Goal: Information Seeking & Learning: Compare options

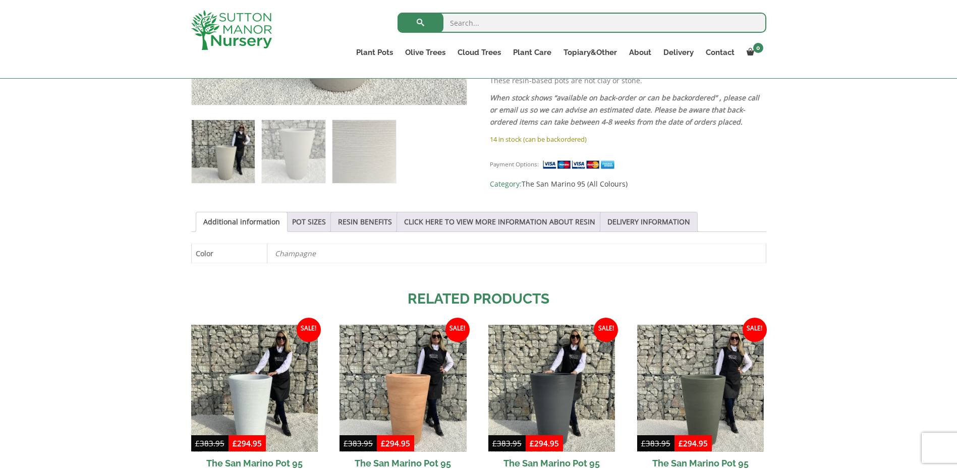
scroll to position [101, 0]
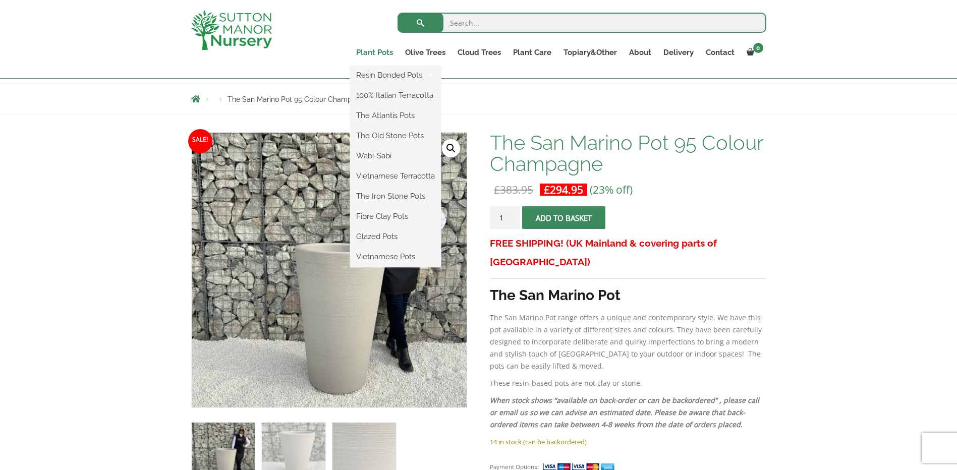
click at [376, 55] on link "Plant Pots" at bounding box center [374, 52] width 49 height 14
click at [397, 136] on link "The Old Stone Pots" at bounding box center [395, 135] width 91 height 15
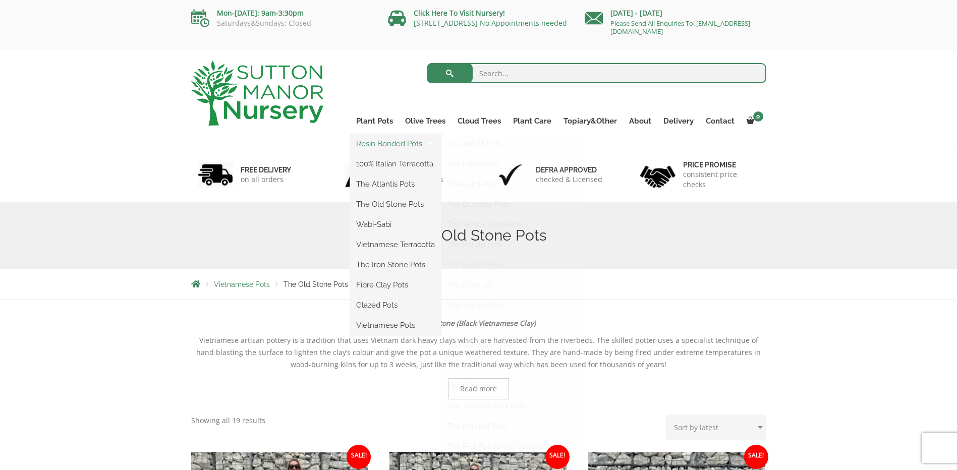
click at [405, 145] on link "Resin Bonded Pots" at bounding box center [395, 143] width 91 height 15
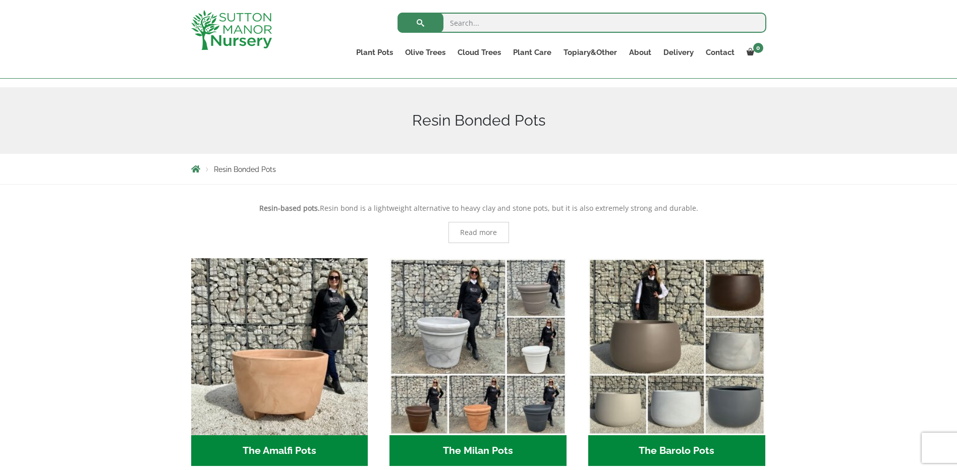
scroll to position [50, 0]
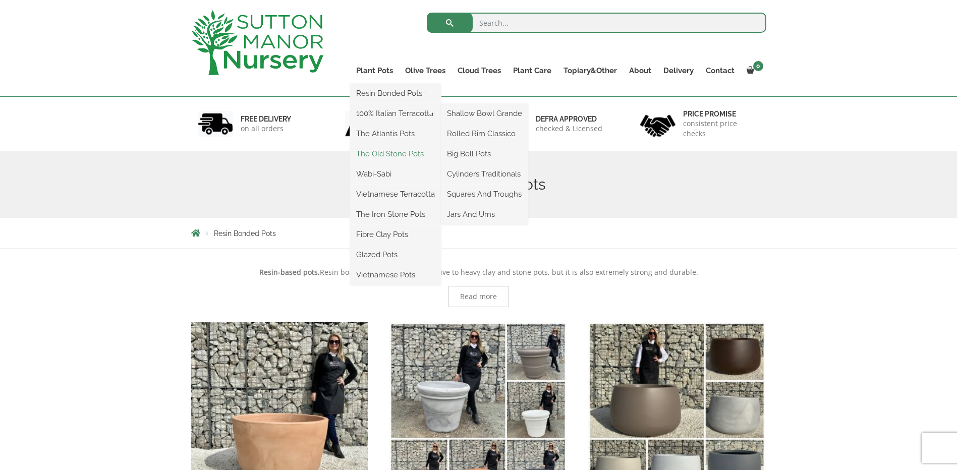
click at [385, 151] on link "The Old Stone Pots" at bounding box center [395, 153] width 91 height 15
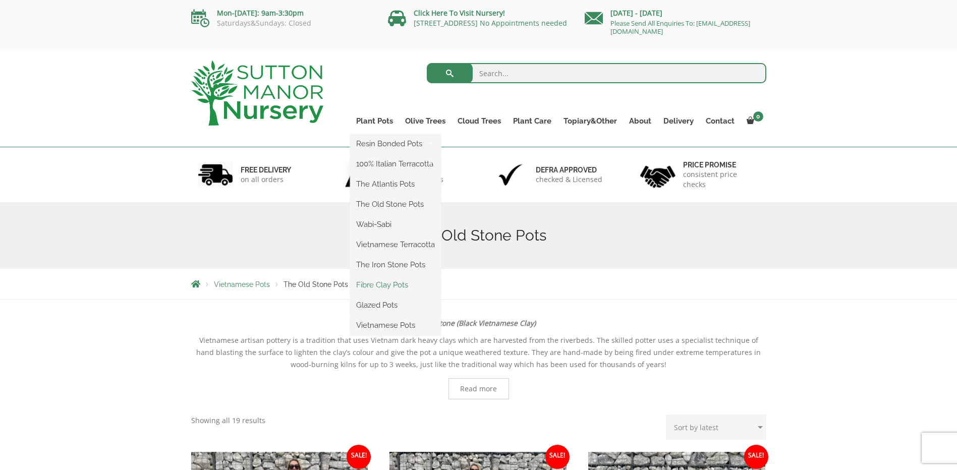
click at [387, 283] on link "Fibre Clay Pots" at bounding box center [395, 285] width 91 height 15
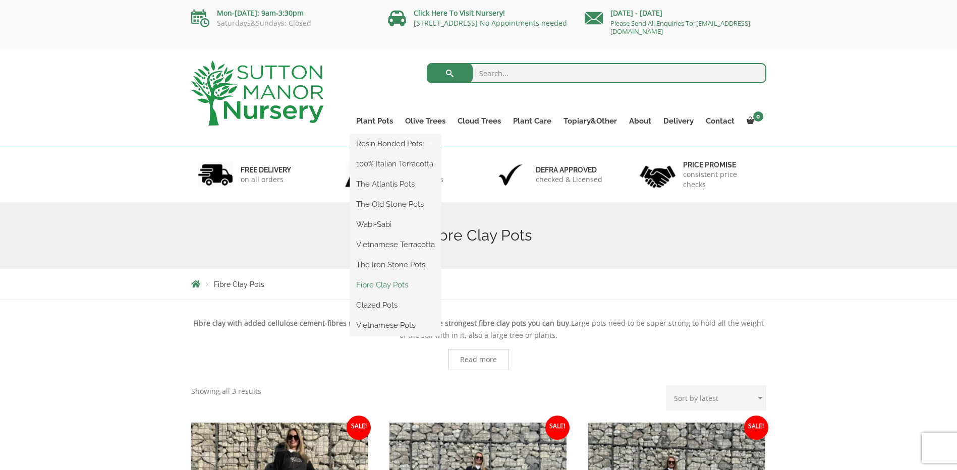
click at [397, 283] on link "Fibre Clay Pots" at bounding box center [395, 285] width 91 height 15
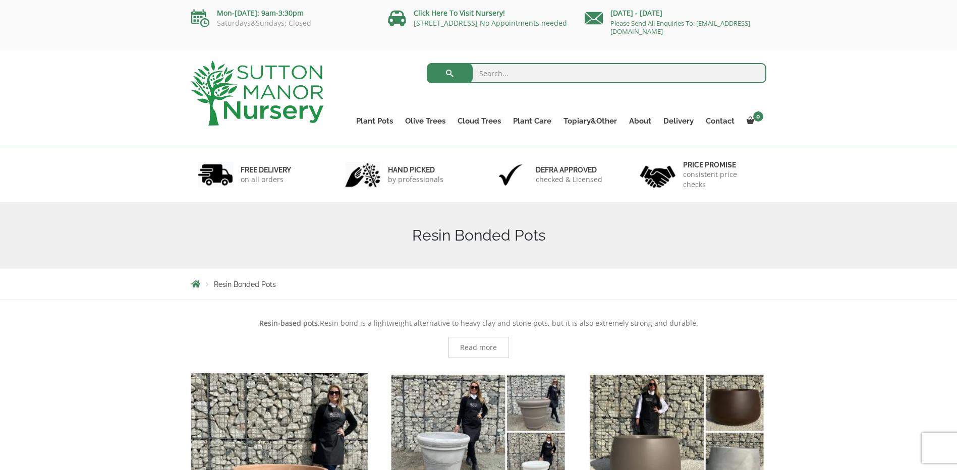
scroll to position [50, 0]
